Goal: Transaction & Acquisition: Subscribe to service/newsletter

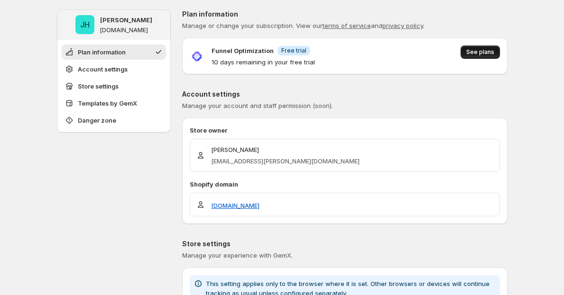
click at [479, 50] on span "See plans" at bounding box center [480, 52] width 28 height 8
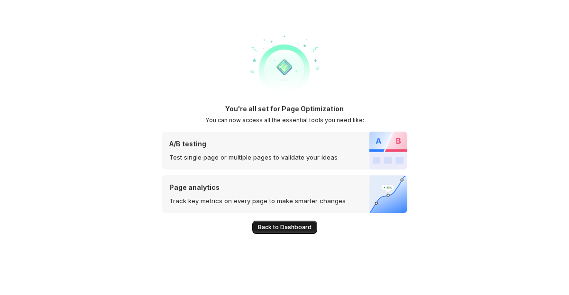
click at [291, 231] on span "Back to Dashboard" at bounding box center [285, 228] width 54 height 8
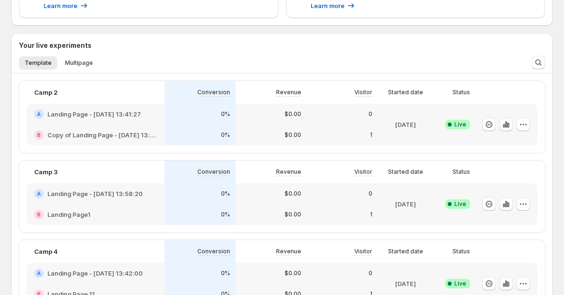
scroll to position [717, 0]
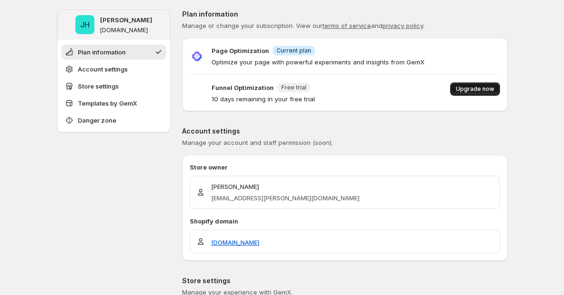
click at [475, 90] on span "Upgrade now" at bounding box center [475, 89] width 38 height 8
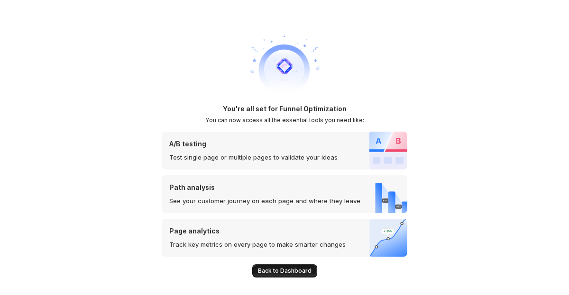
click at [271, 276] on button "Back to Dashboard" at bounding box center [284, 271] width 65 height 13
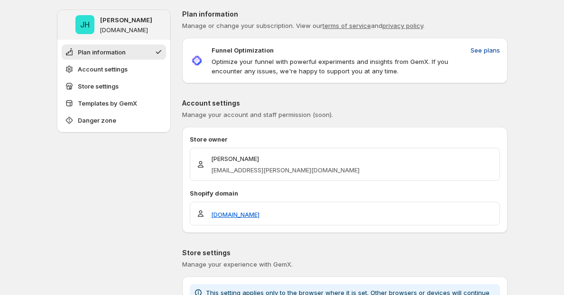
click at [482, 50] on span "See plans" at bounding box center [484, 50] width 29 height 9
